Goal: Information Seeking & Learning: Learn about a topic

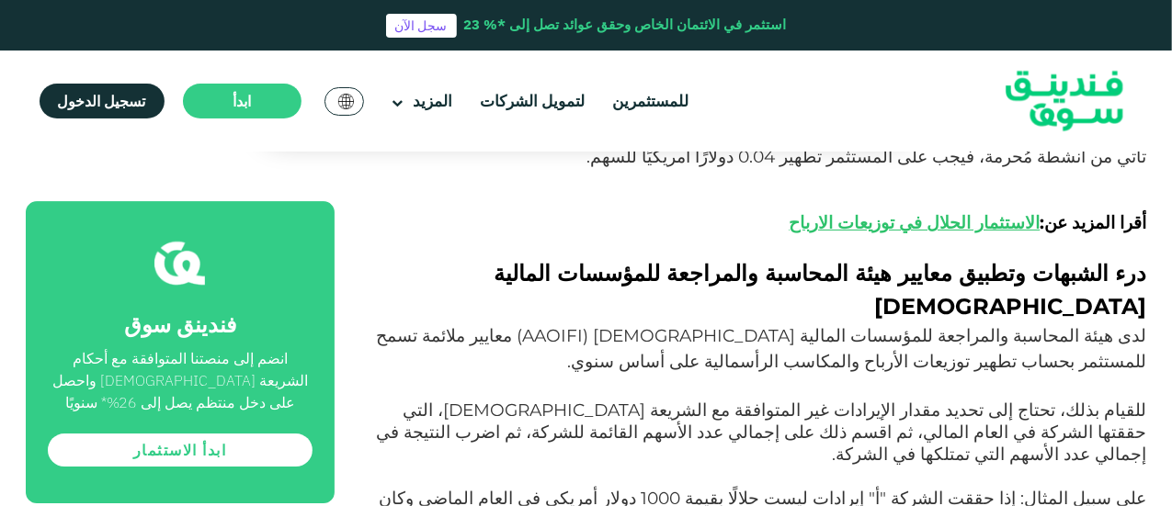
scroll to position [2941, 0]
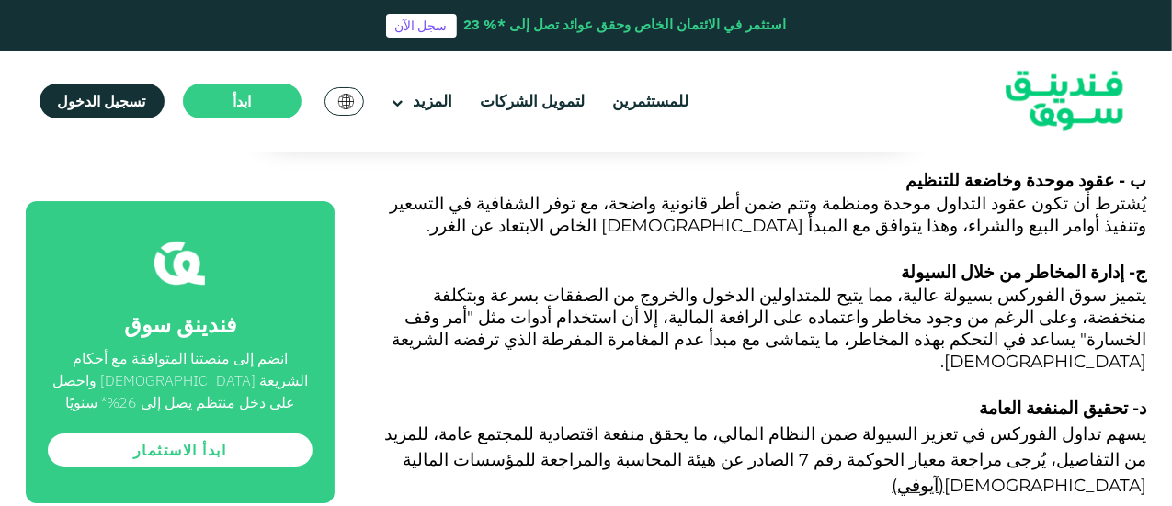
scroll to position [3096, 0]
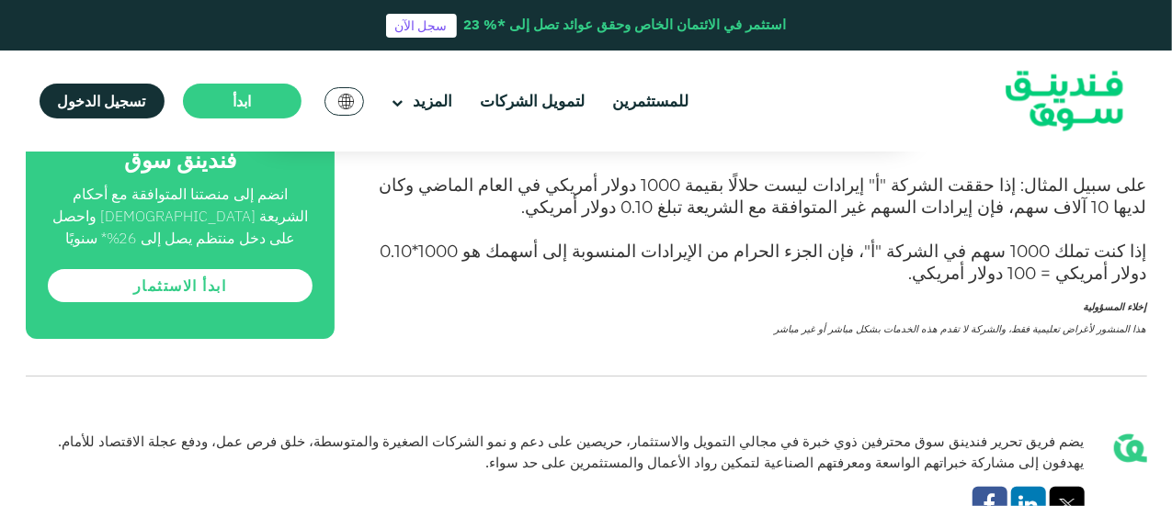
scroll to position [3492, 0]
